Goal: Navigation & Orientation: Find specific page/section

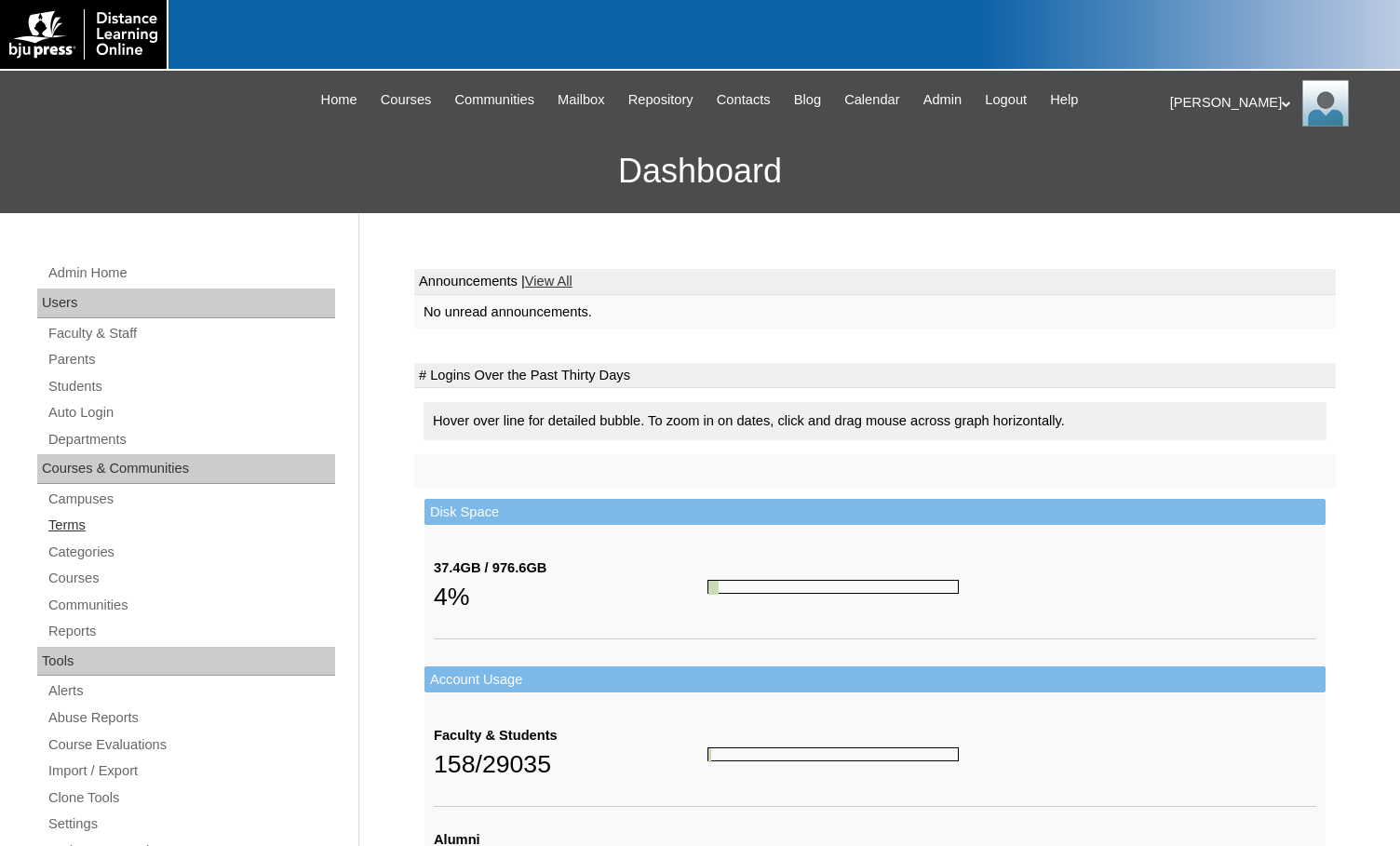
click at [61, 516] on link "Terms" at bounding box center [191, 526] width 289 height 23
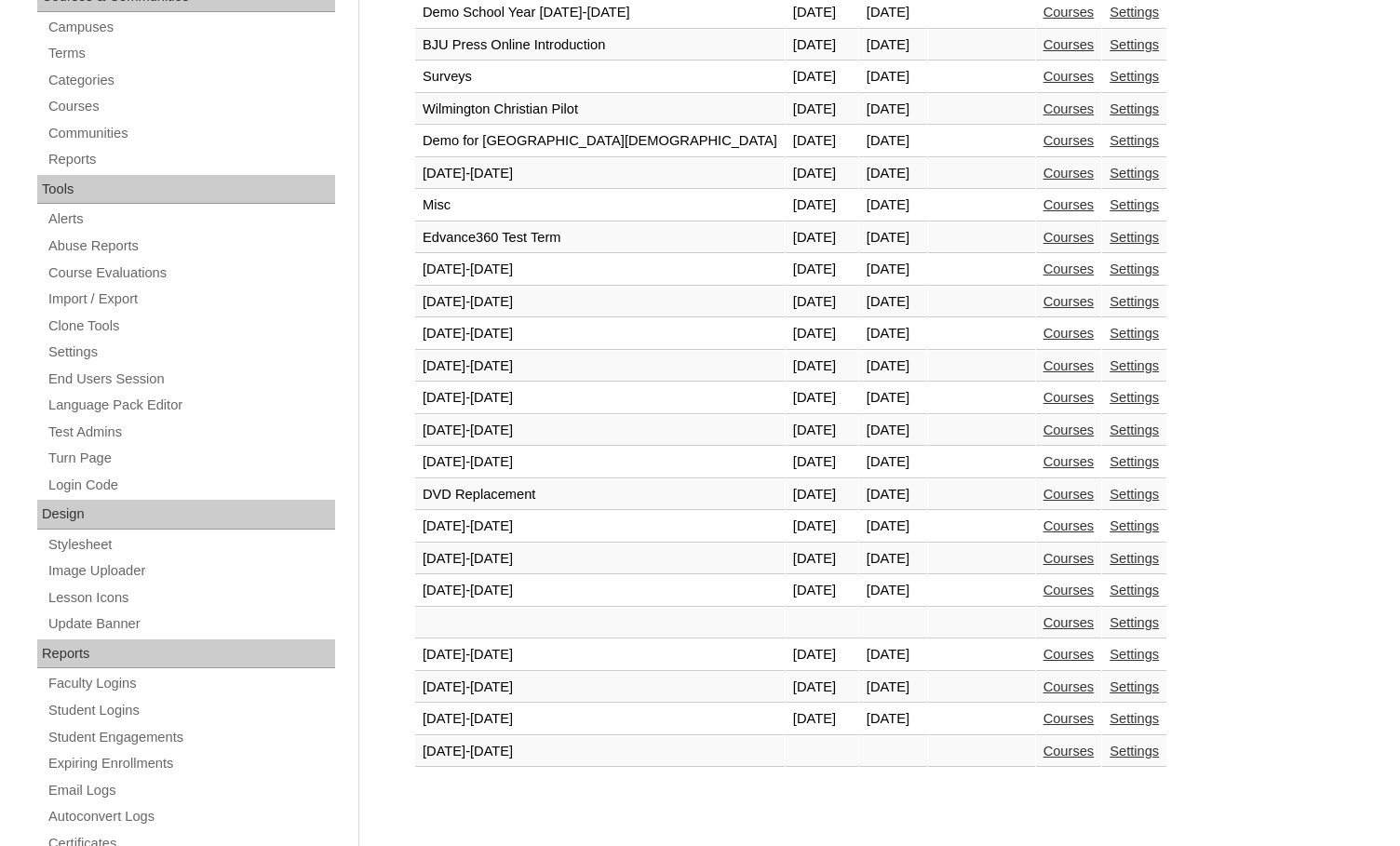
scroll to position [559, 0]
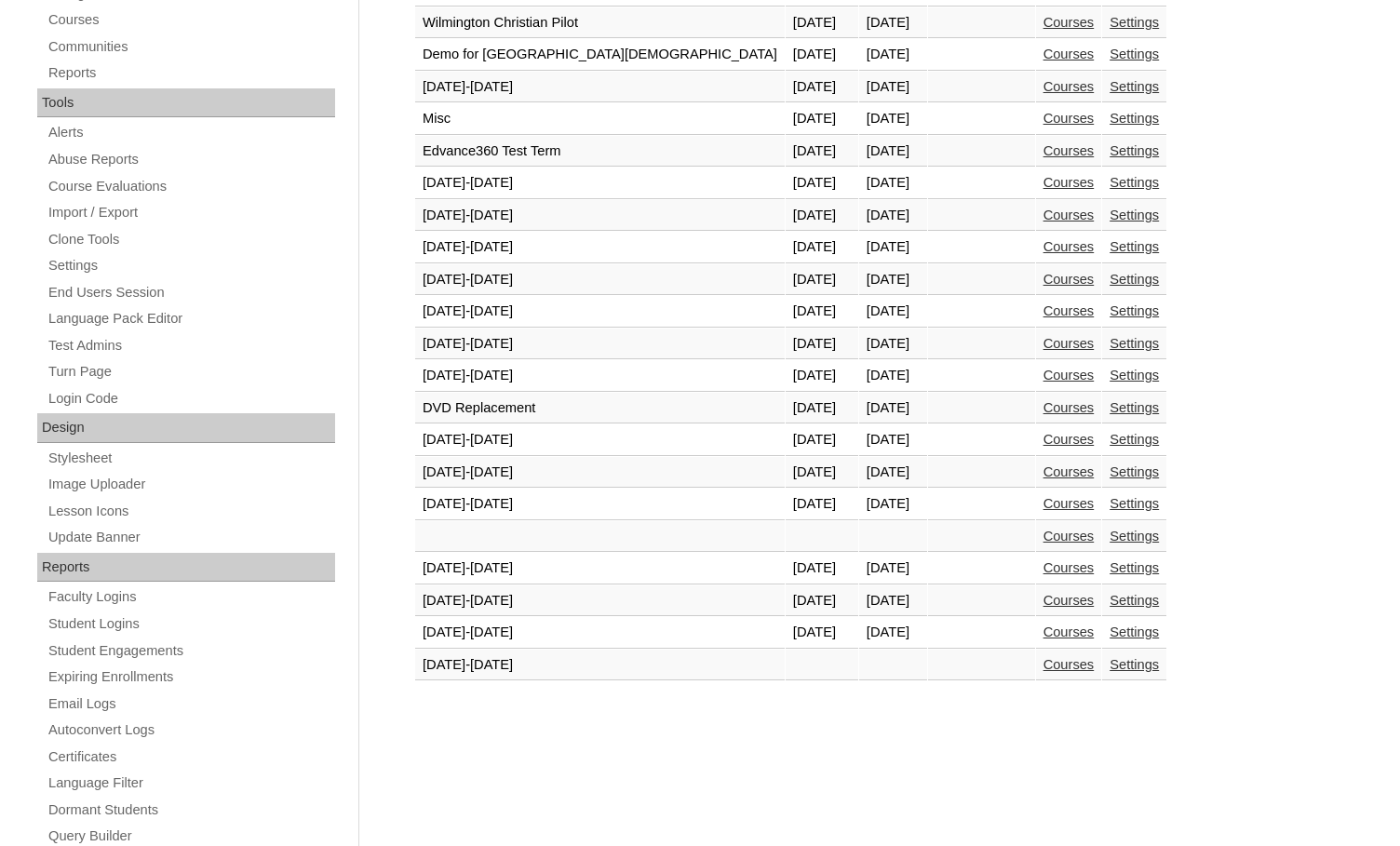
click at [1044, 632] on link "Courses" at bounding box center [1069, 632] width 51 height 15
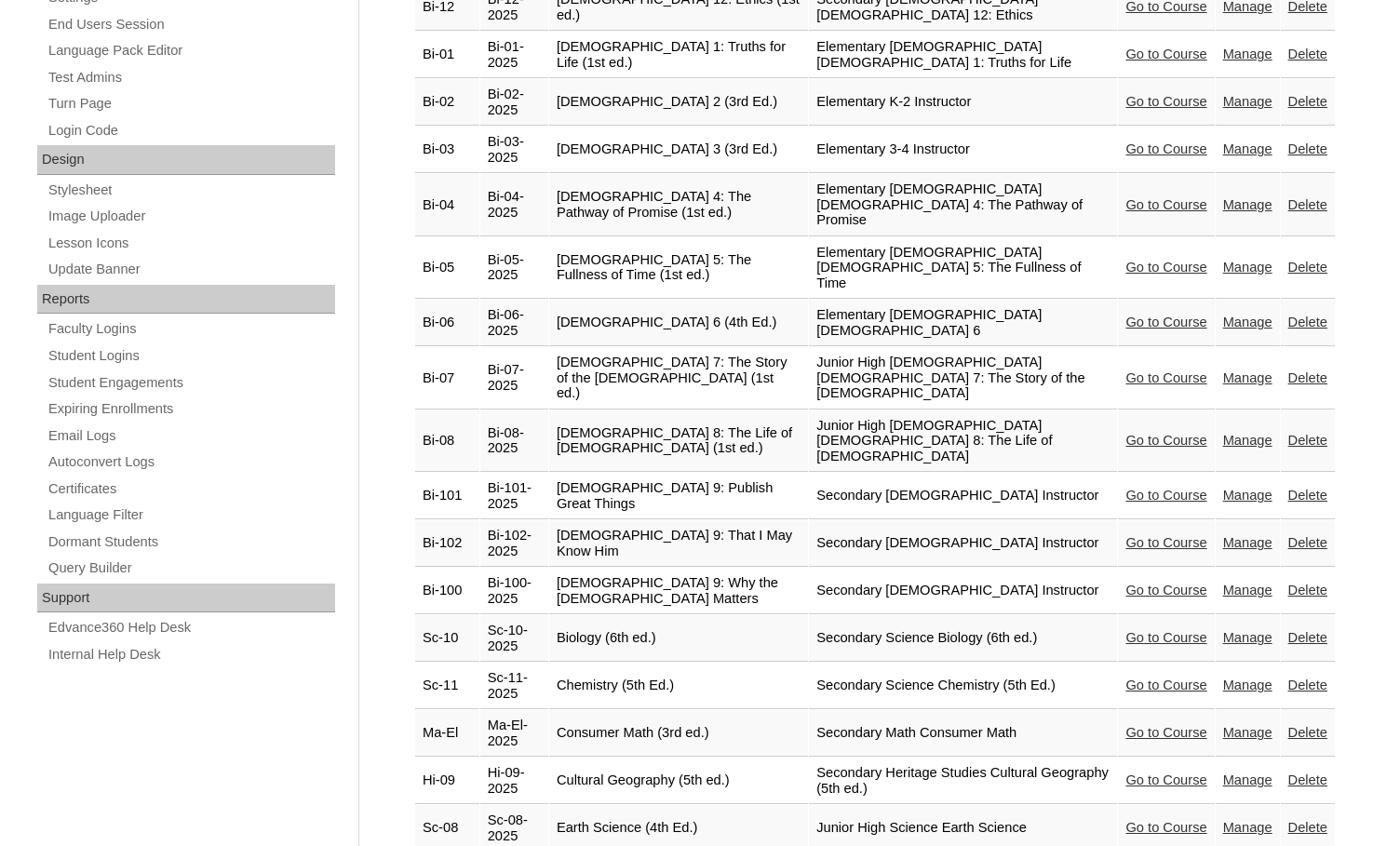
scroll to position [838, 0]
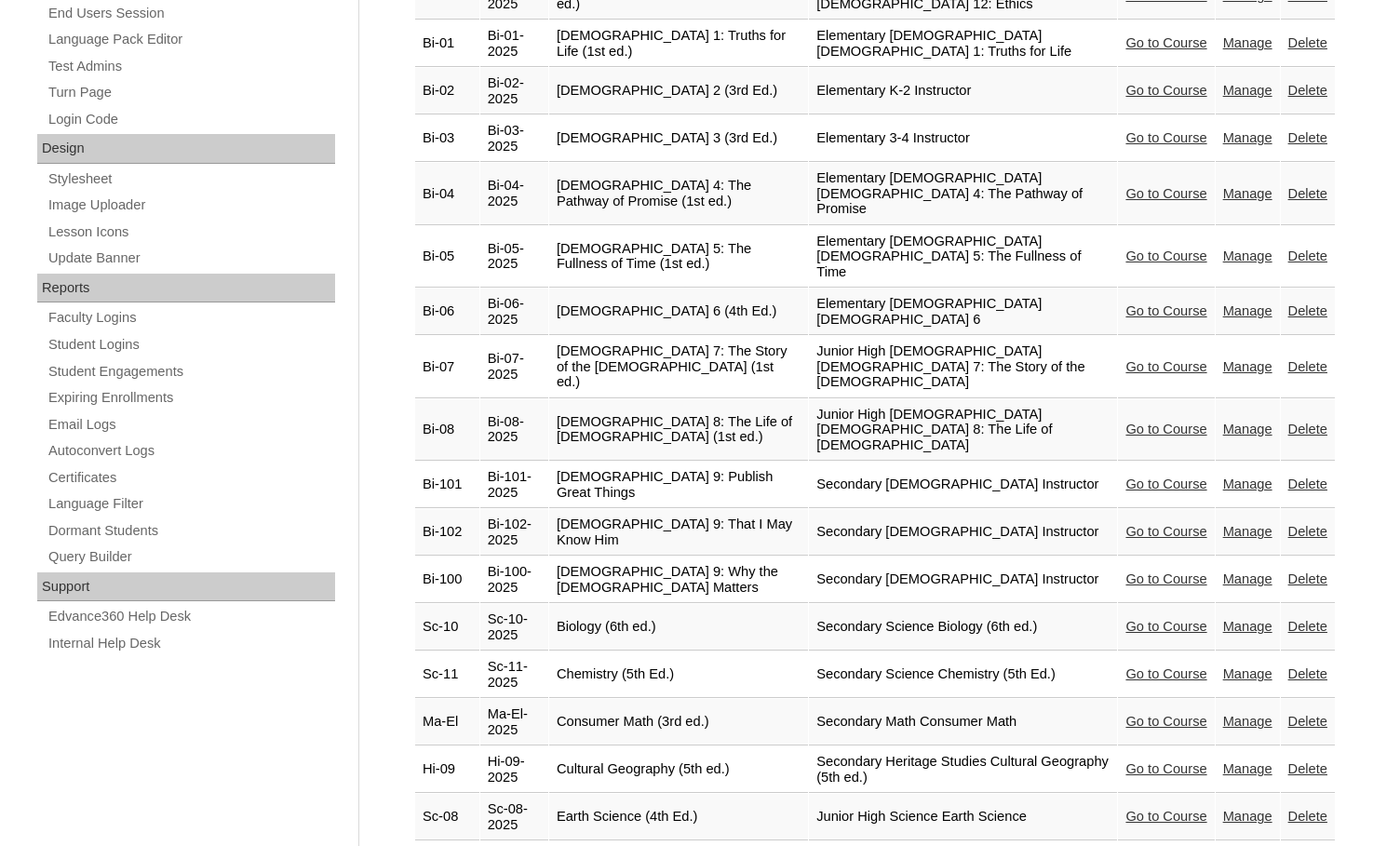
click at [1135, 714] on link "Go to Course" at bounding box center [1165, 721] width 81 height 15
